Goal: Information Seeking & Learning: Learn about a topic

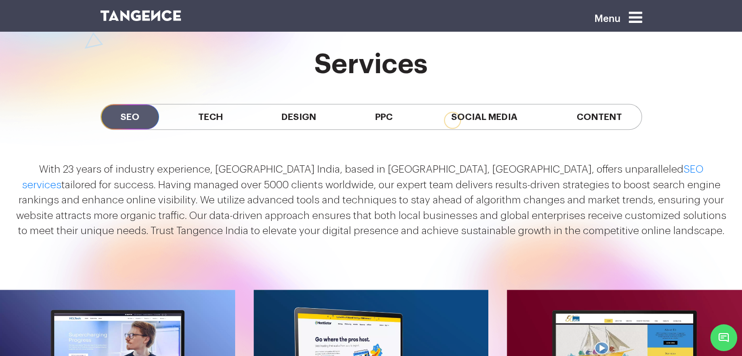
scroll to position [886, 0]
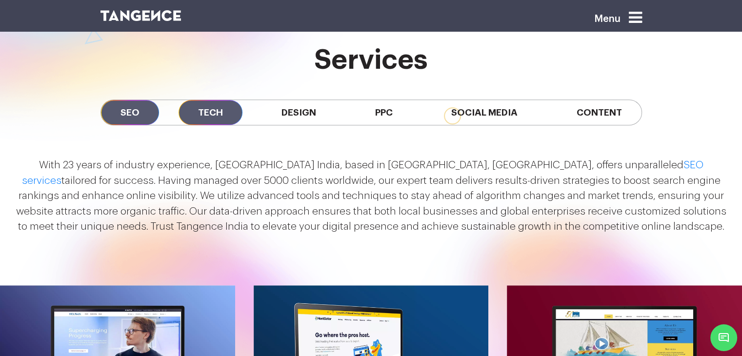
click at [216, 116] on span "Tech" at bounding box center [211, 112] width 64 height 25
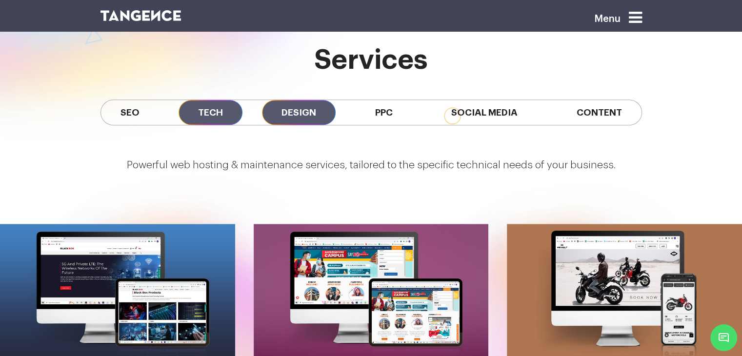
click at [295, 119] on span "Design" at bounding box center [299, 112] width 74 height 25
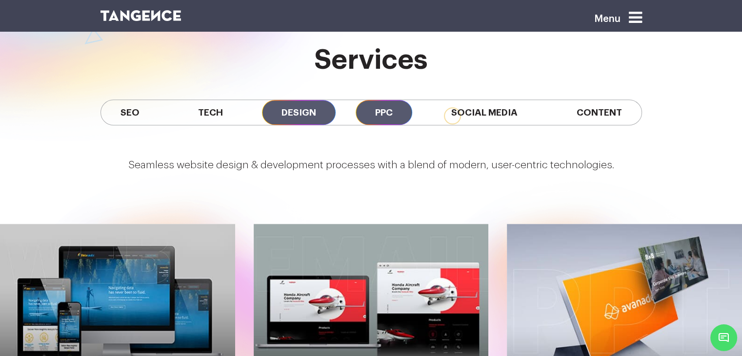
click at [396, 111] on span "PPC" at bounding box center [384, 112] width 57 height 25
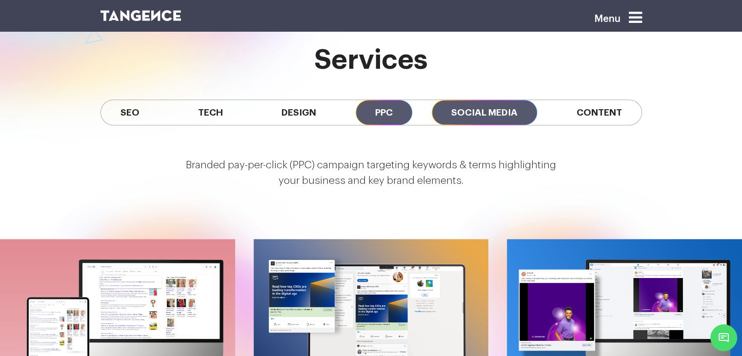
click at [501, 111] on span "Social Media" at bounding box center [484, 112] width 105 height 25
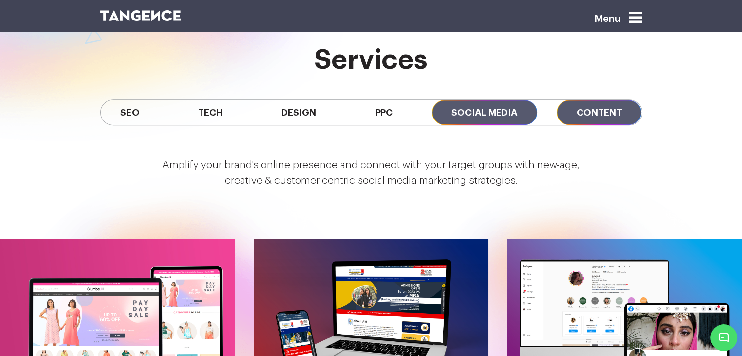
click at [578, 113] on span "Content" at bounding box center [599, 112] width 84 height 25
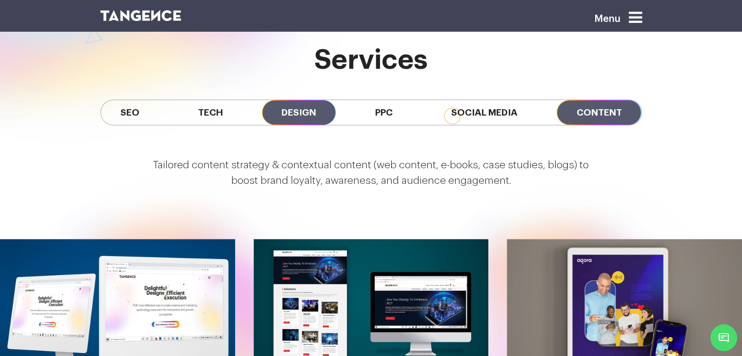
click at [287, 121] on span "Design" at bounding box center [299, 112] width 74 height 25
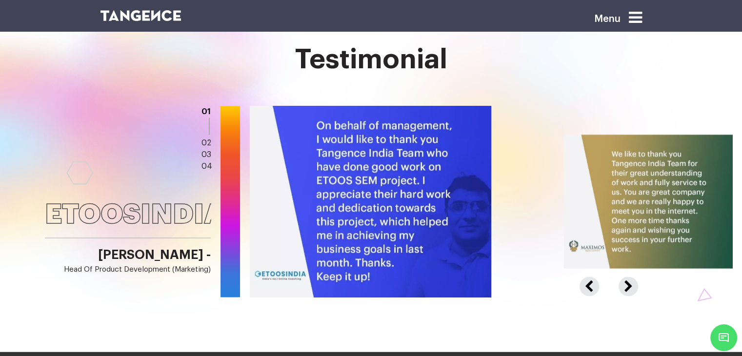
scroll to position [1492, 0]
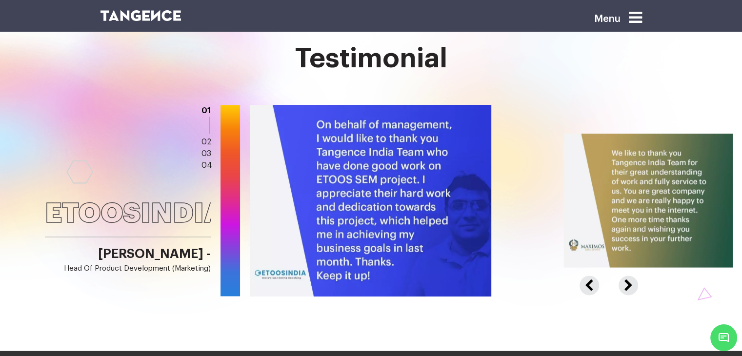
click at [627, 284] on button "Next" at bounding box center [627, 280] width 17 height 9
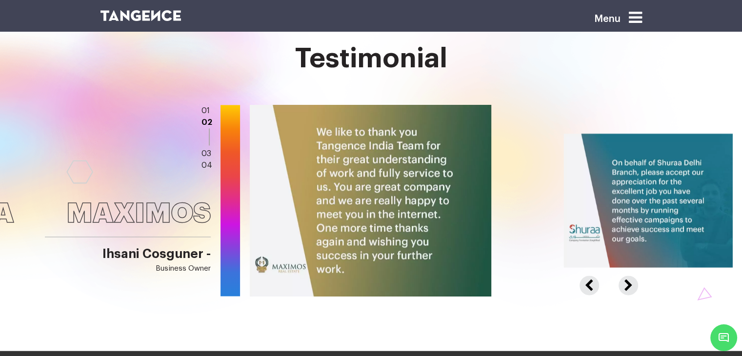
click at [627, 284] on button "Next" at bounding box center [627, 280] width 17 height 9
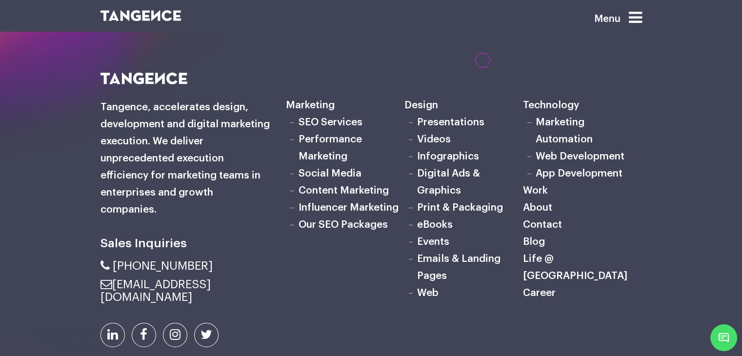
scroll to position [3029, 0]
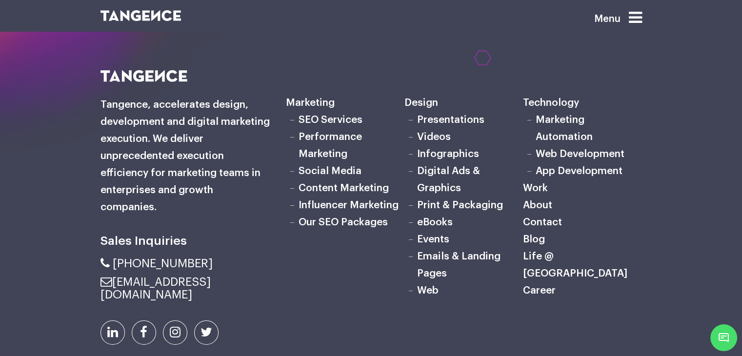
click at [533, 210] on link "About" at bounding box center [537, 205] width 29 height 10
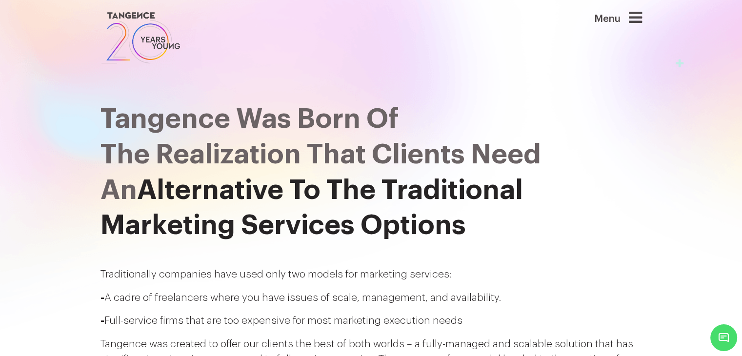
click at [636, 16] on icon at bounding box center [635, 18] width 13 height 16
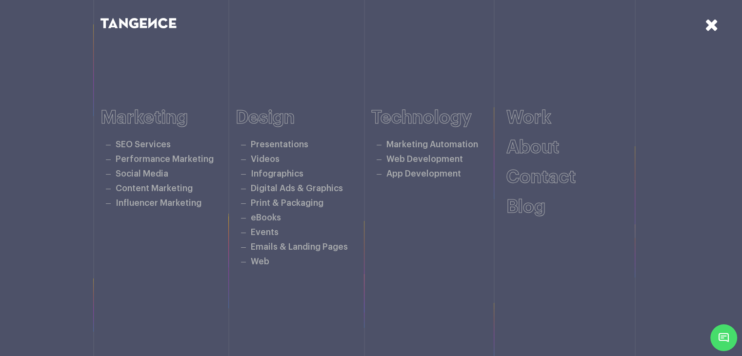
click at [712, 25] on icon at bounding box center [712, 24] width 14 height 17
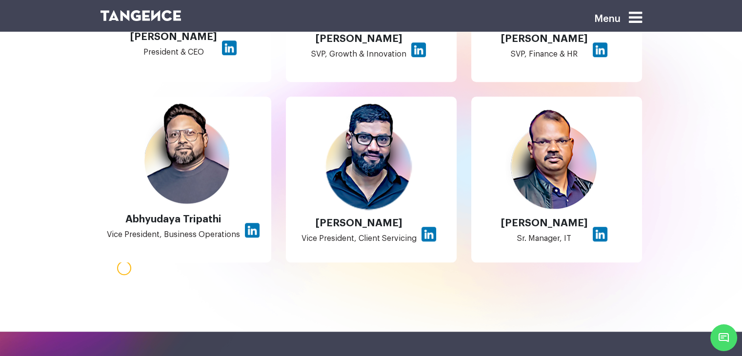
scroll to position [875, 0]
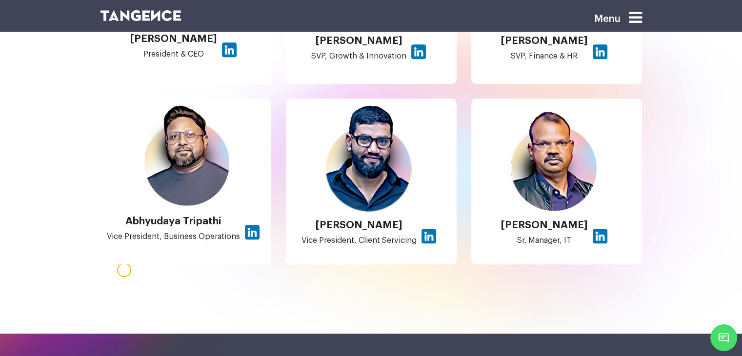
click at [640, 17] on icon at bounding box center [635, 18] width 13 height 16
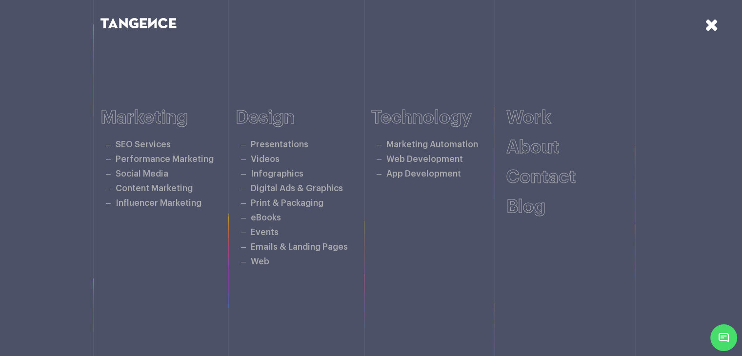
click at [715, 24] on icon at bounding box center [712, 24] width 14 height 17
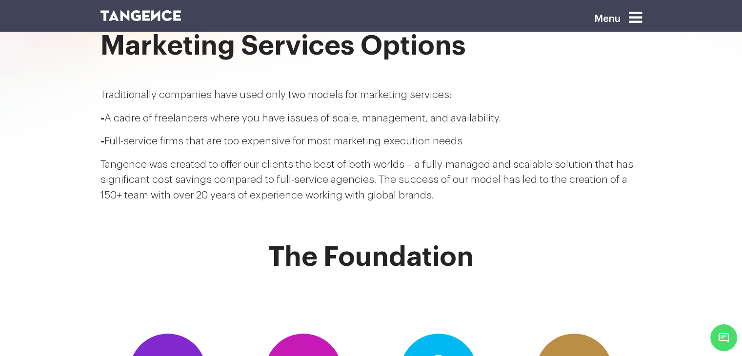
scroll to position [181, 0]
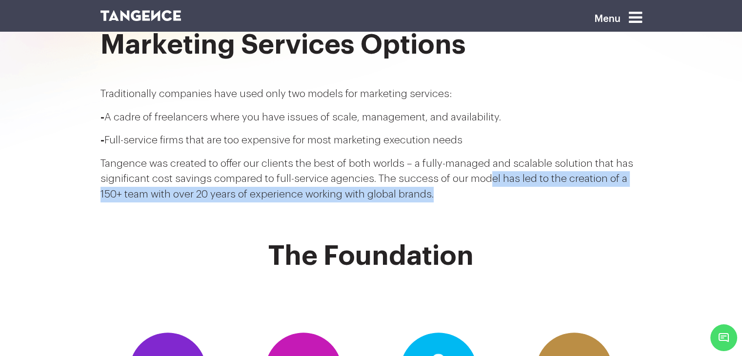
drag, startPoint x: 481, startPoint y: 173, endPoint x: 481, endPoint y: 204, distance: 31.2
click at [481, 204] on div "Tangence Was Born Of the realization that clients need an Alternative To The Tr…" at bounding box center [371, 42] width 556 height 336
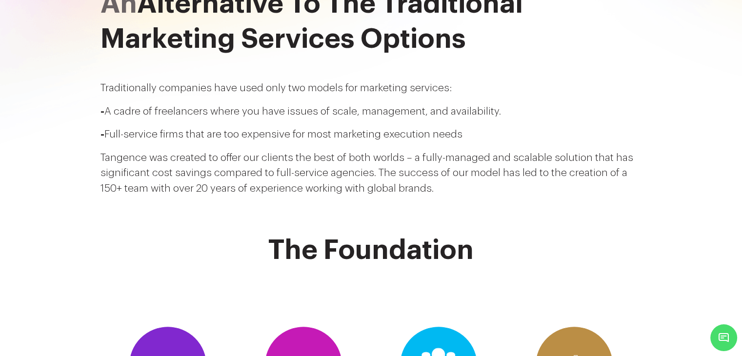
scroll to position [0, 0]
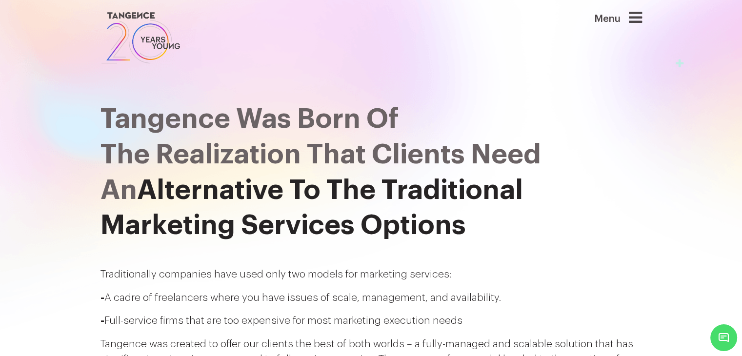
click at [641, 20] on icon at bounding box center [635, 18] width 13 height 16
